Goal: Task Accomplishment & Management: Manage account settings

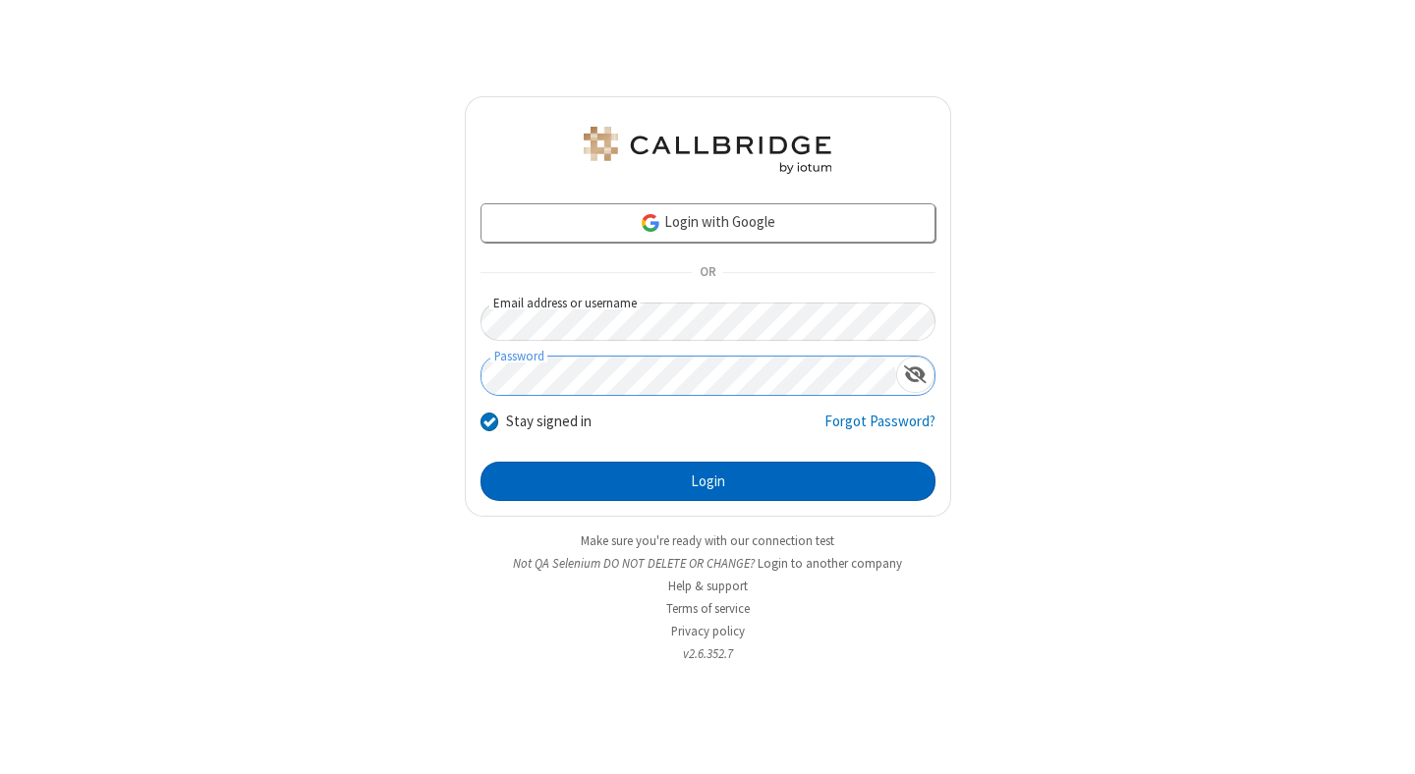
click at [708, 482] on button "Login" at bounding box center [708, 481] width 455 height 39
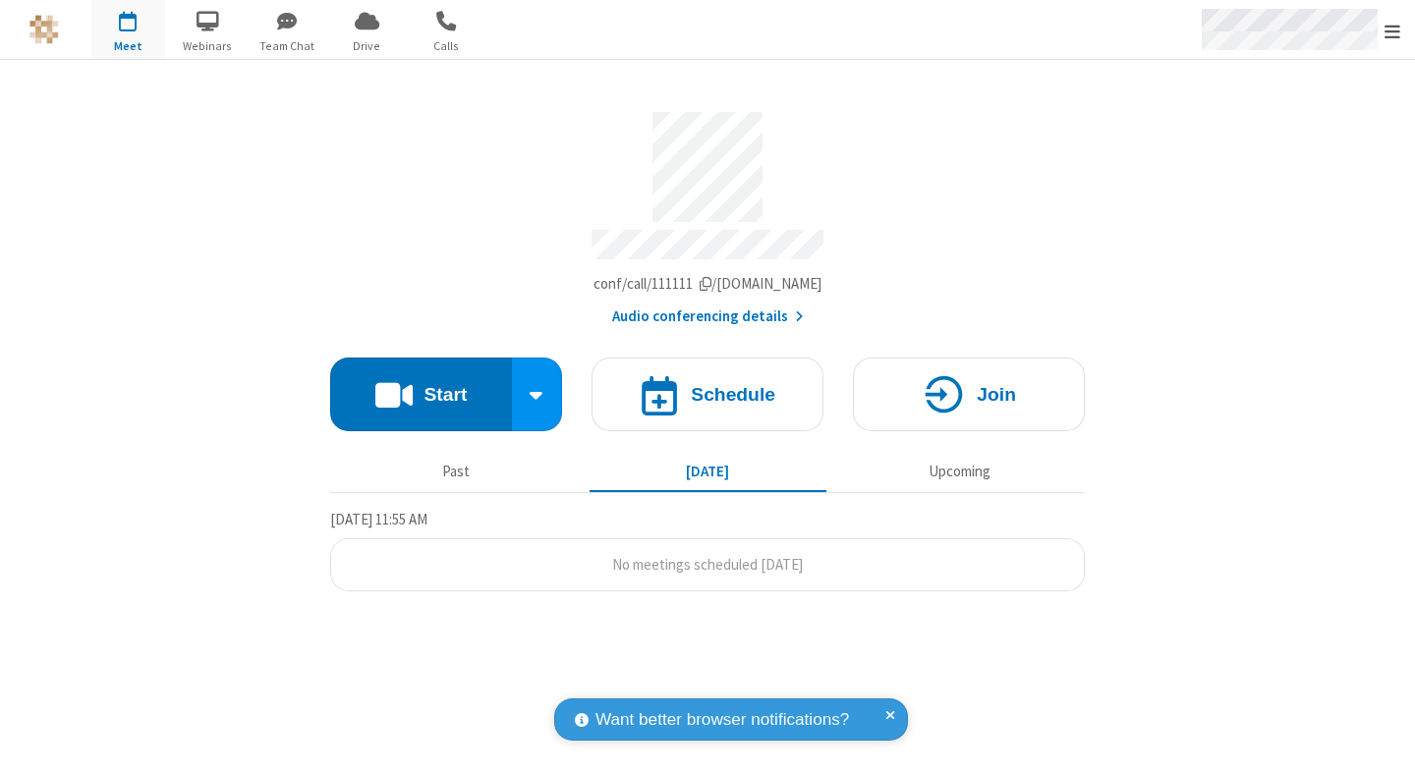
click at [1393, 30] on span "Open menu" at bounding box center [1393, 32] width 16 height 20
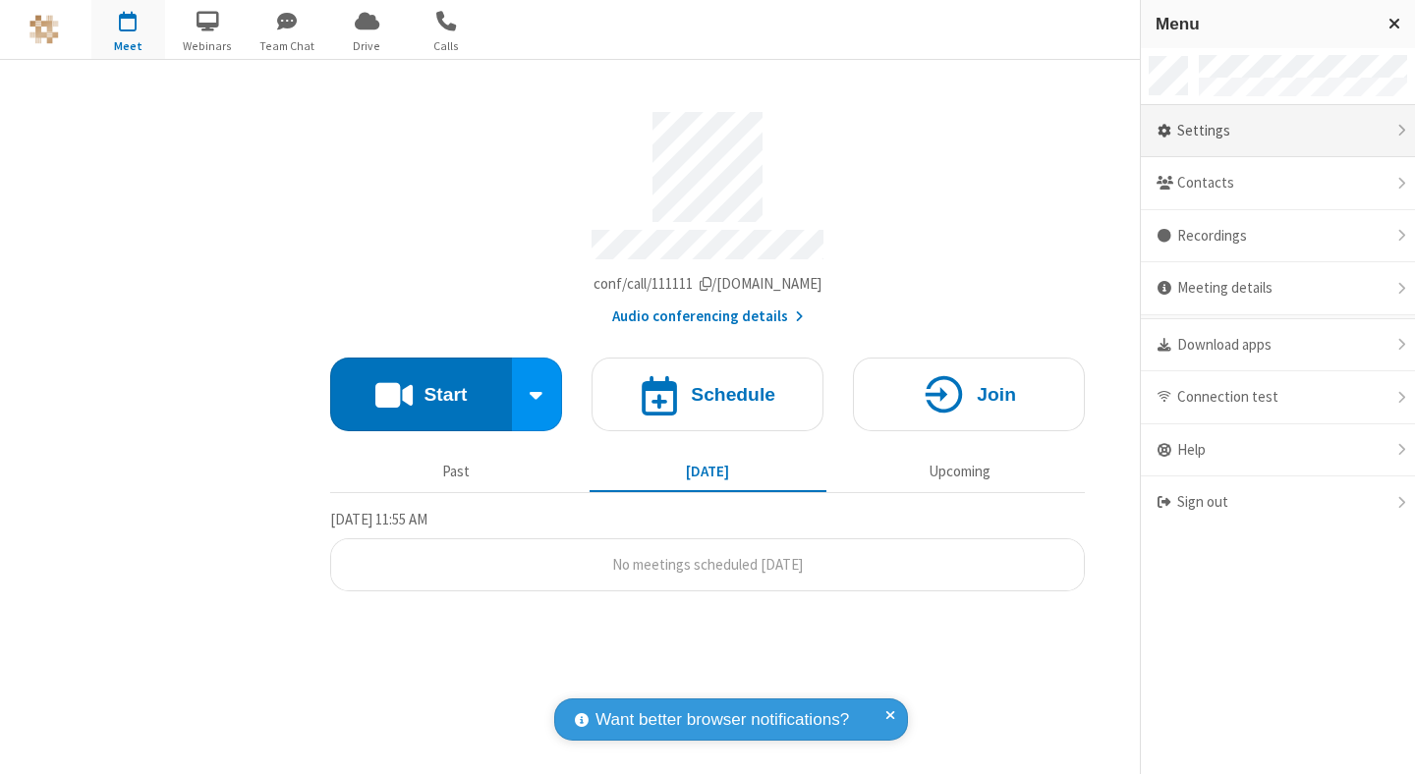
click at [1278, 131] on div "Settings" at bounding box center [1278, 131] width 274 height 53
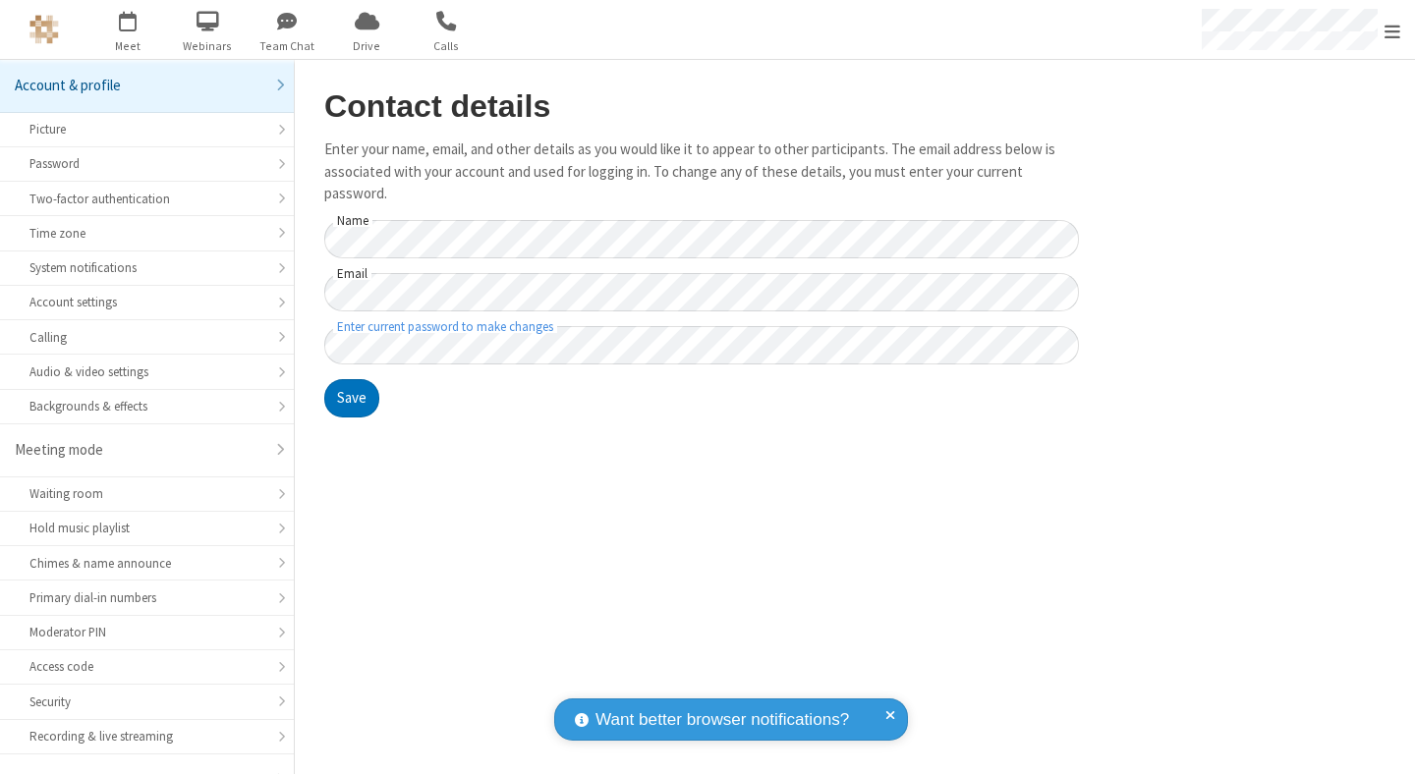
scroll to position [153, 0]
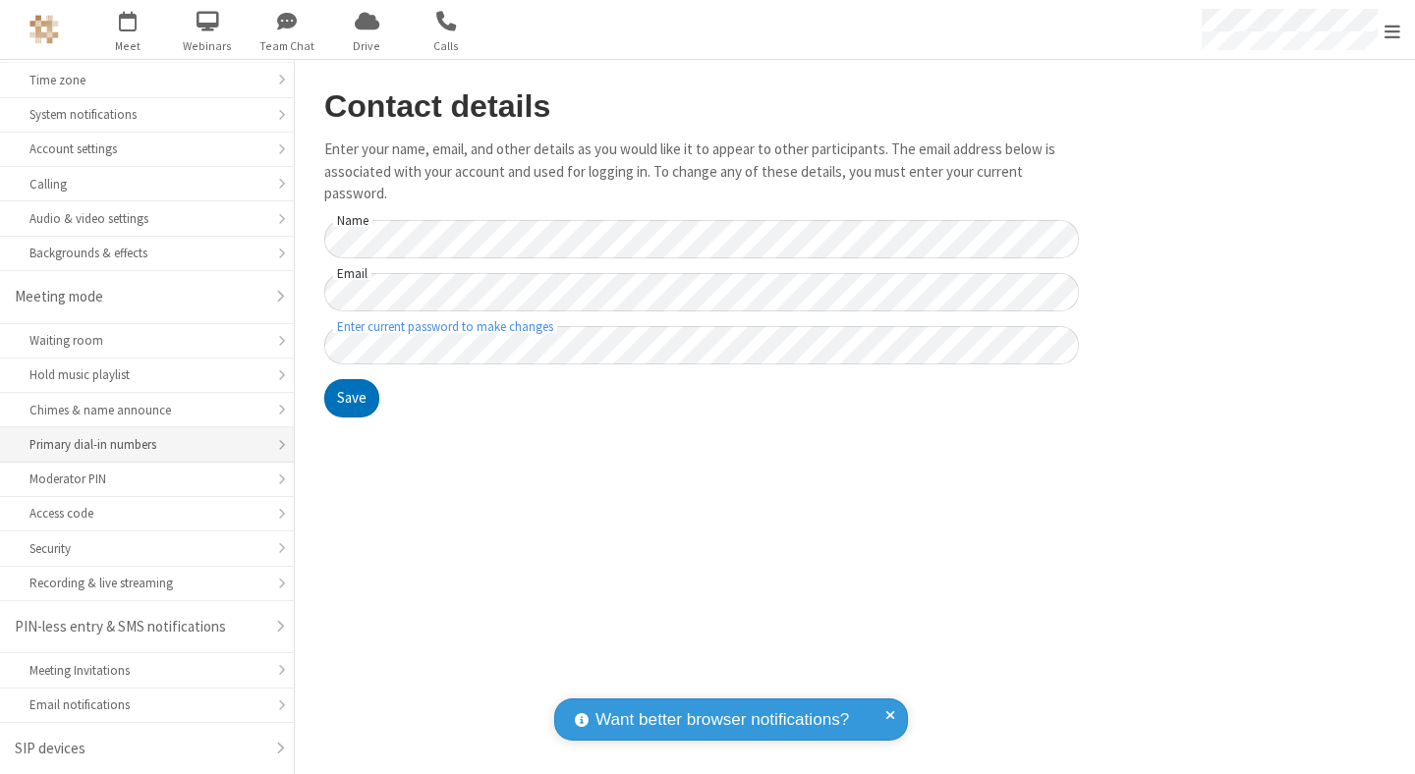
click at [140, 445] on div "Primary dial-in numbers" at bounding box center [146, 444] width 235 height 19
